Goal: Task Accomplishment & Management: Manage account settings

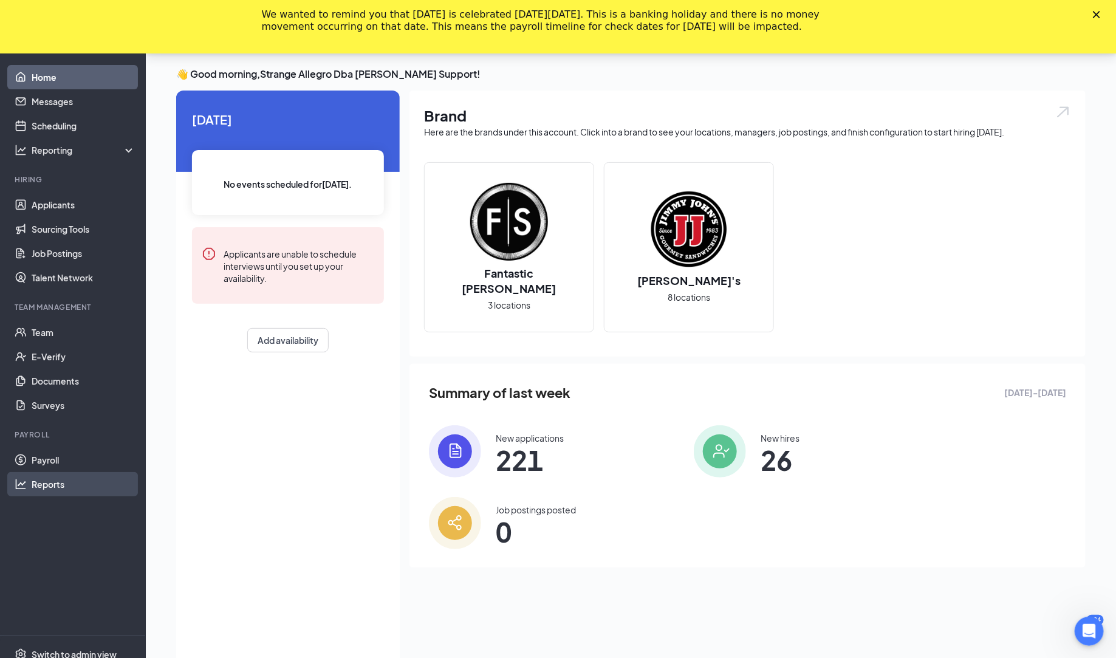
scroll to position [79, 0]
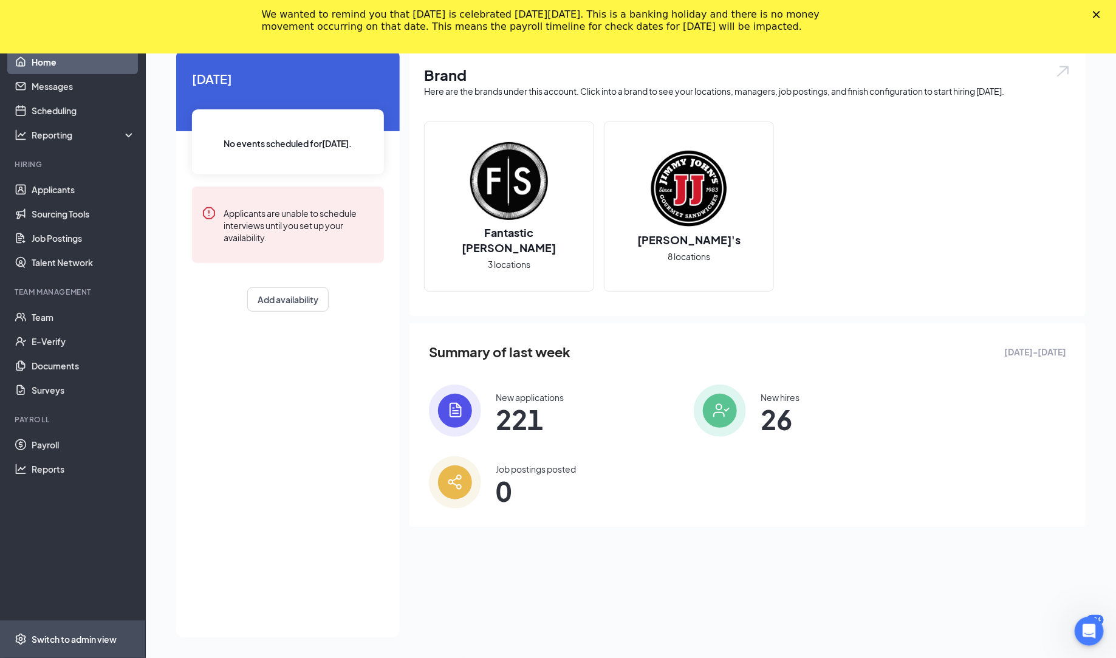
click at [87, 634] on div "Switch to admin view" at bounding box center [74, 639] width 85 height 12
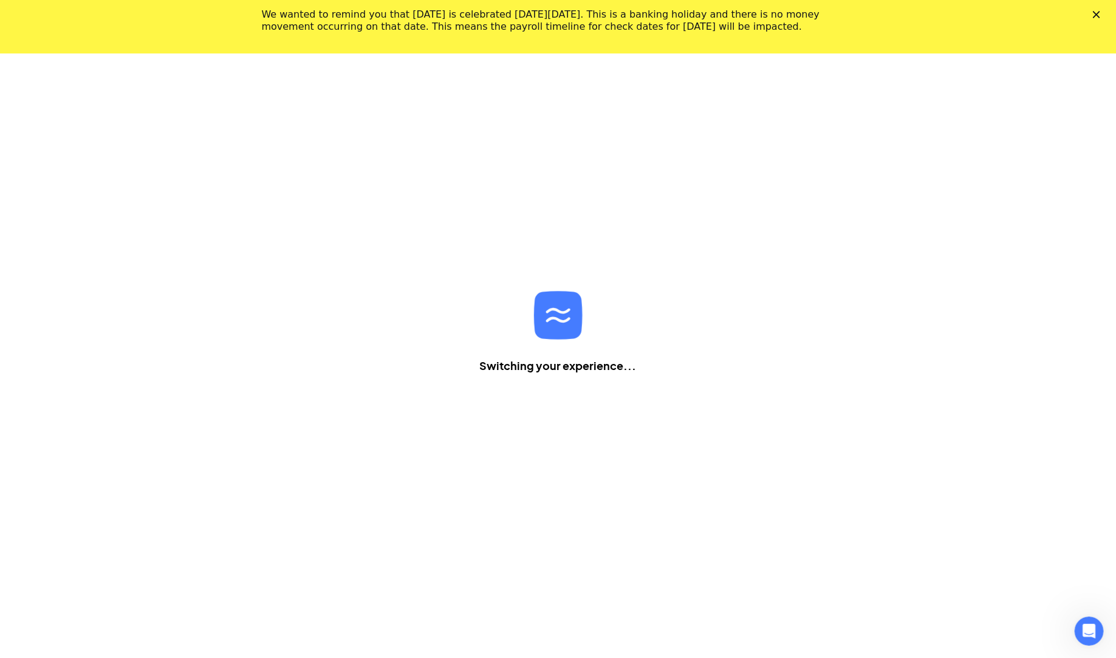
scroll to position [53, 0]
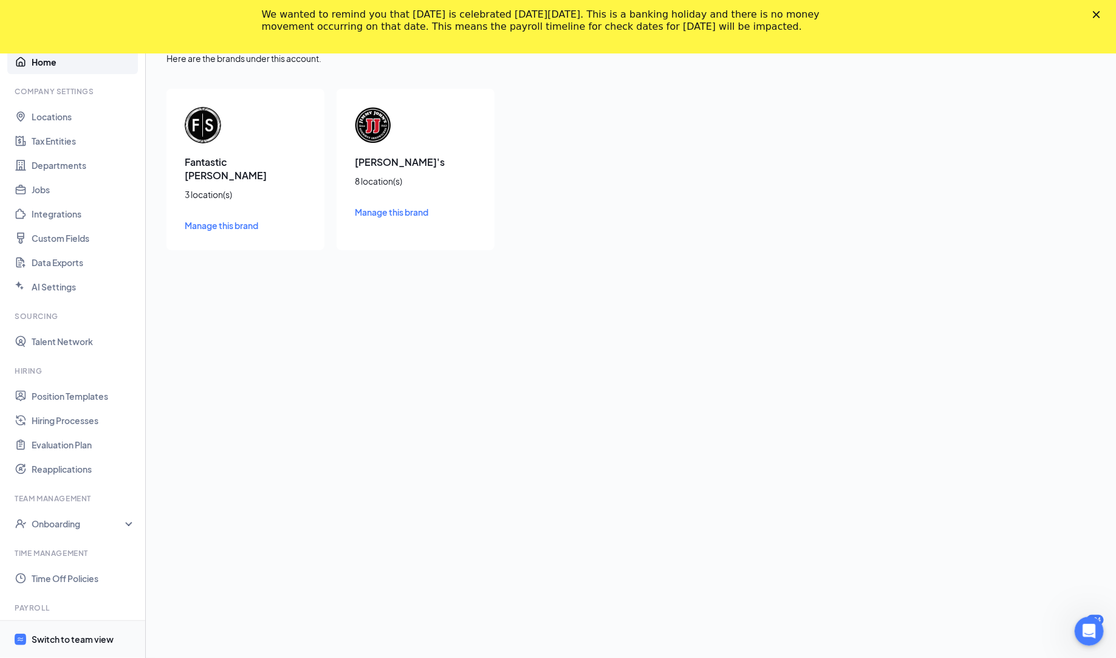
click at [95, 641] on div "Switch to team view" at bounding box center [73, 639] width 82 height 12
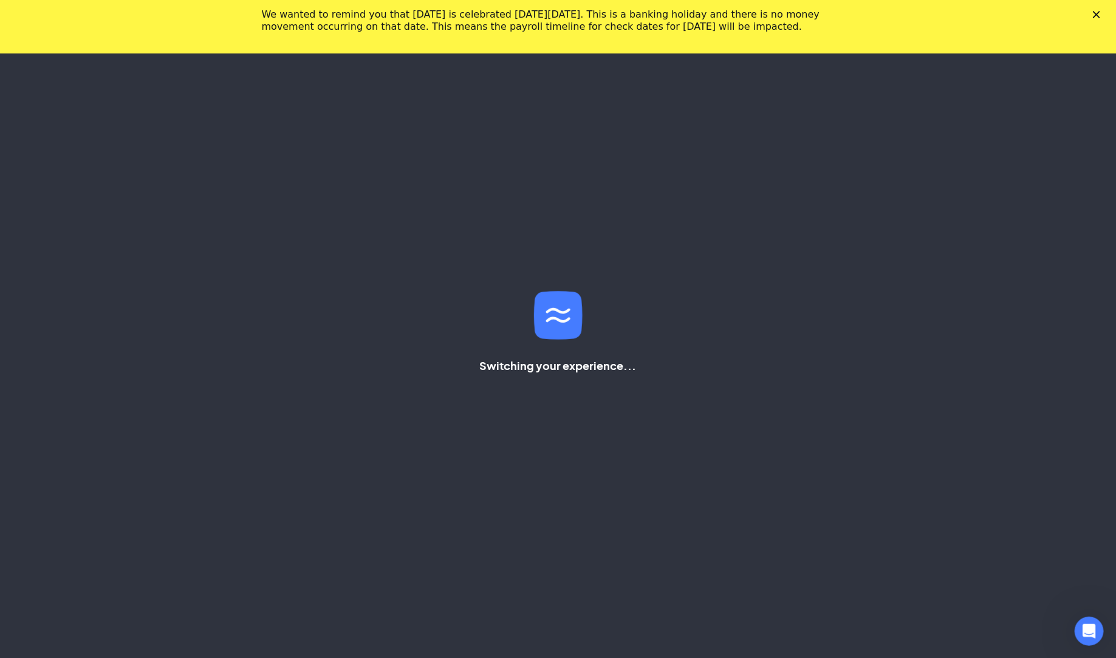
scroll to position [79, 0]
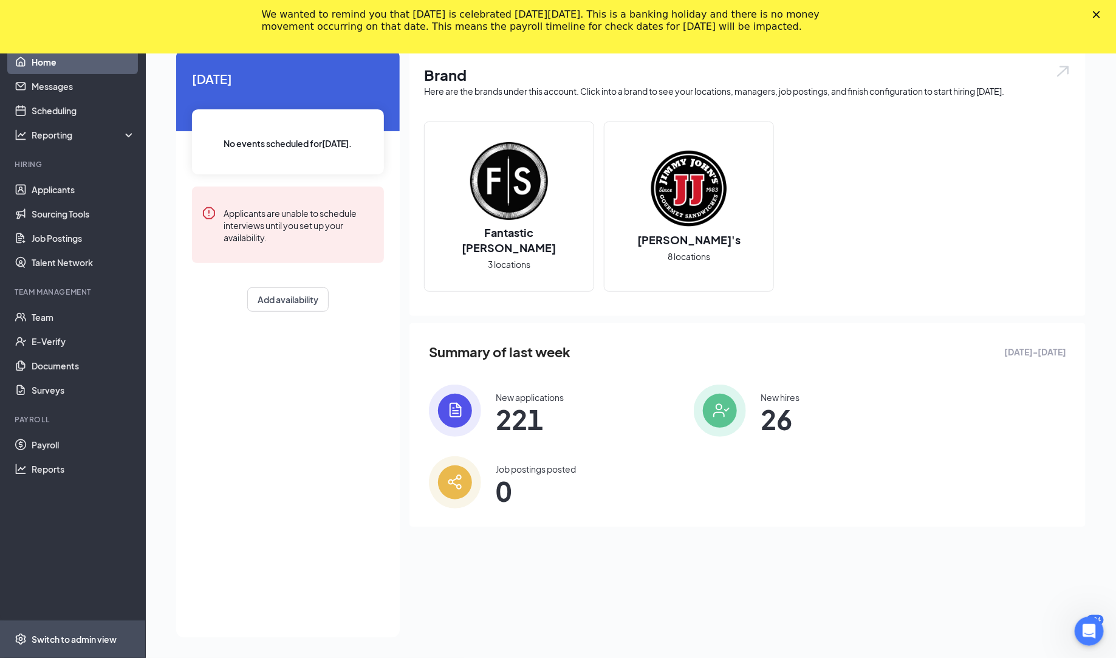
click at [81, 640] on div "Switch to admin view" at bounding box center [74, 639] width 85 height 12
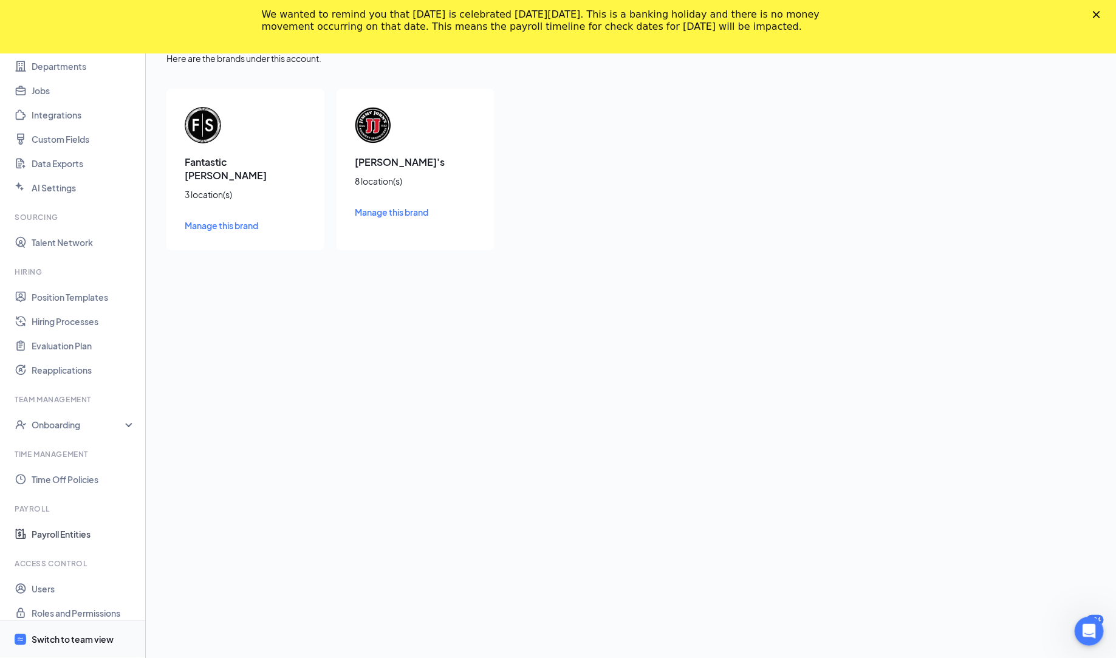
scroll to position [108, 0]
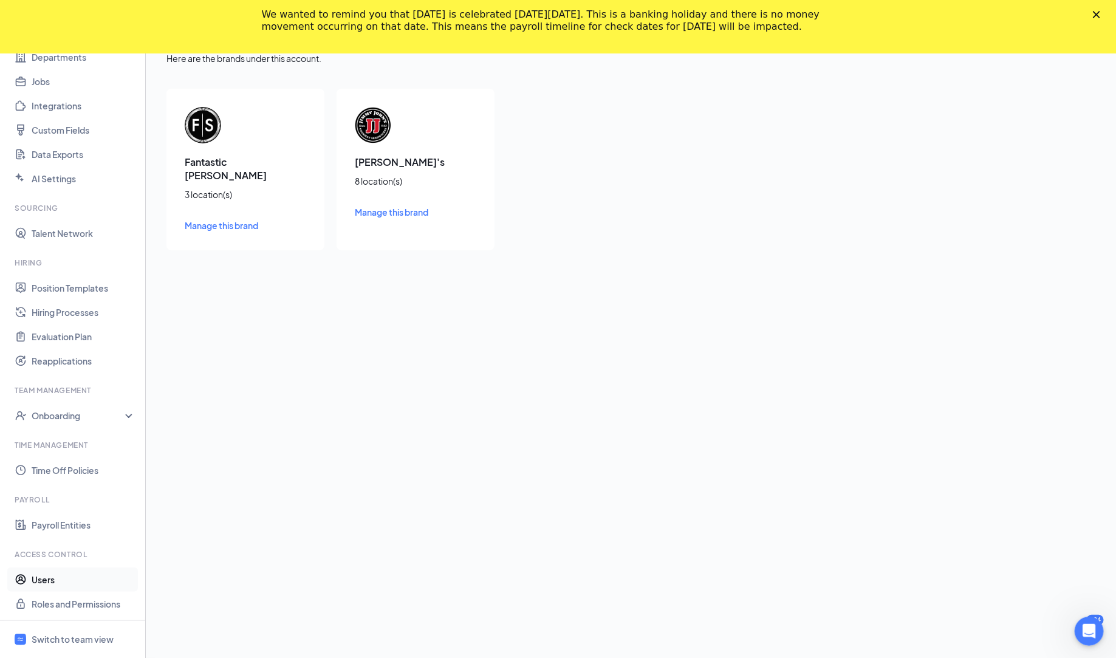
click at [71, 581] on link "Users" at bounding box center [84, 579] width 104 height 24
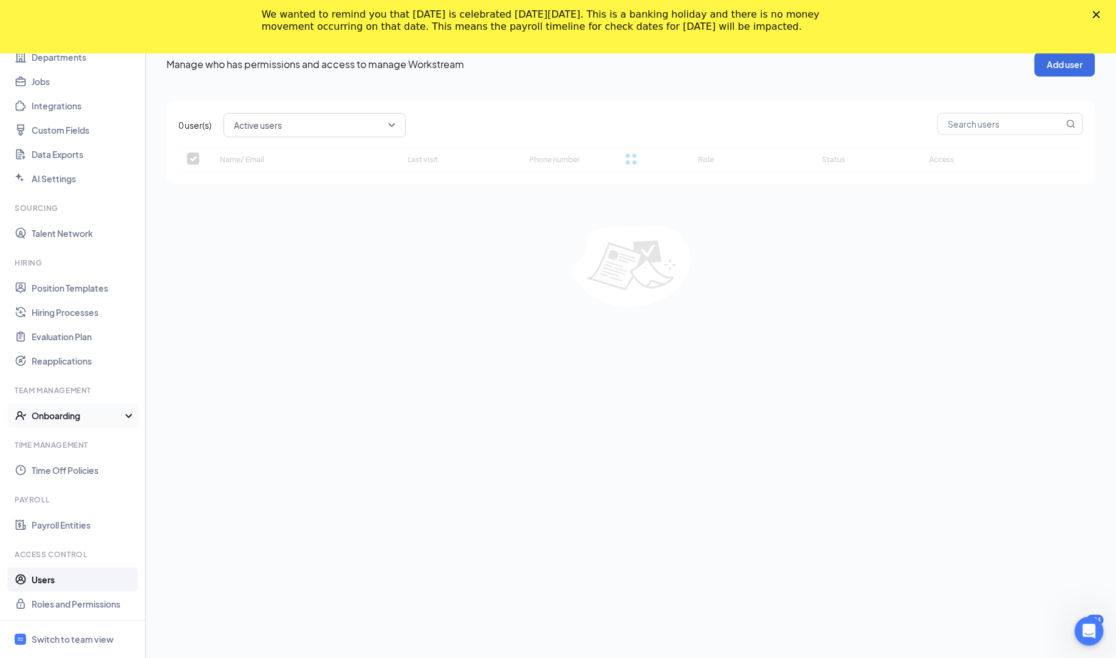
checkbox input "false"
